Goal: Navigation & Orientation: Understand site structure

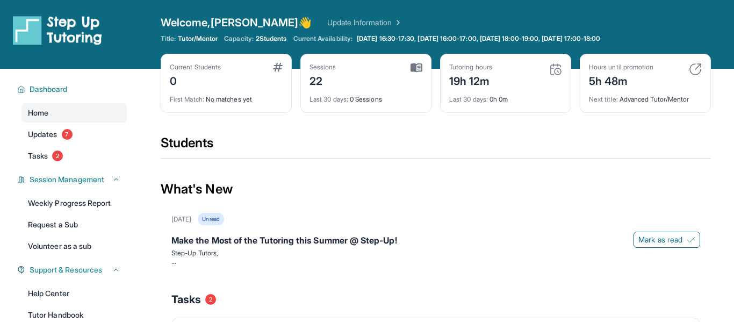
click at [351, 95] on div "Last 30 days : 0 Sessions" at bounding box center [366, 96] width 113 height 15
click at [479, 78] on div "19h 12m" at bounding box center [470, 79] width 43 height 17
click at [696, 71] on img at bounding box center [695, 69] width 13 height 13
click at [63, 157] on span "2" at bounding box center [57, 156] width 11 height 11
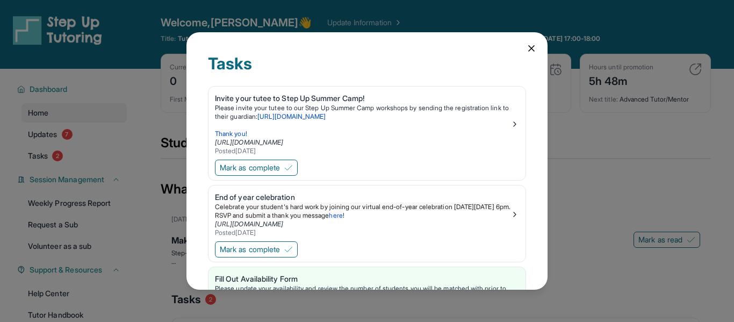
click at [531, 52] on icon at bounding box center [531, 48] width 11 height 11
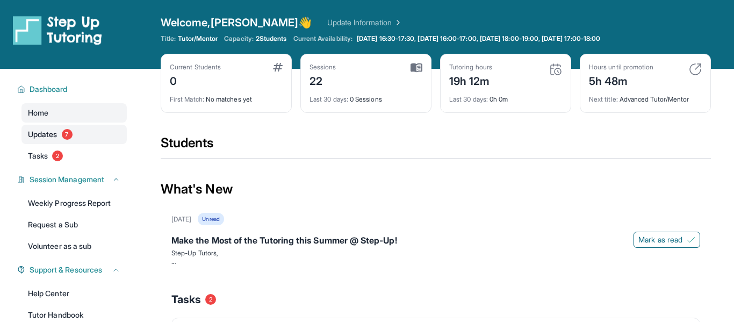
click at [79, 127] on link "Updates 7" at bounding box center [74, 134] width 105 height 19
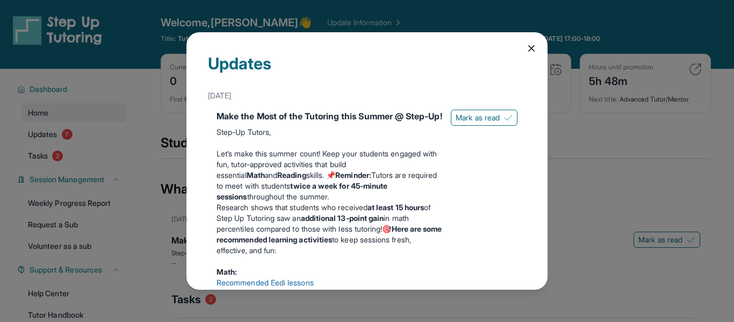
click at [526, 51] on icon at bounding box center [531, 48] width 11 height 11
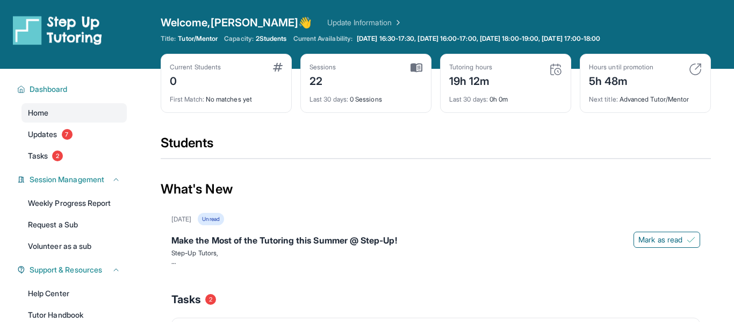
click at [287, 36] on span "2 Students" at bounding box center [271, 38] width 31 height 9
click at [60, 90] on span "Dashboard" at bounding box center [49, 89] width 38 height 11
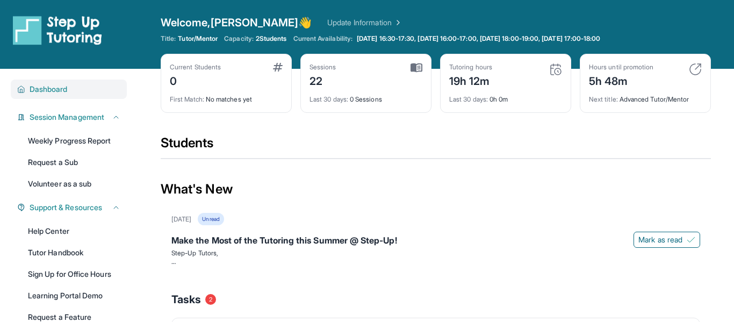
click at [60, 90] on span "Dashboard" at bounding box center [49, 89] width 38 height 11
